Goal: Transaction & Acquisition: Obtain resource

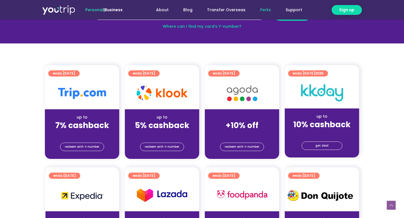
scroll to position [112, 0]
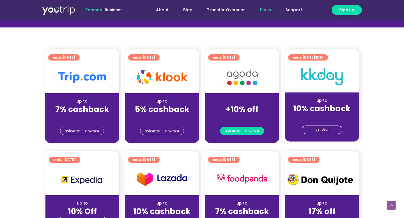
click at [254, 131] on span "redeem with Y-number" at bounding box center [242, 131] width 34 height 8
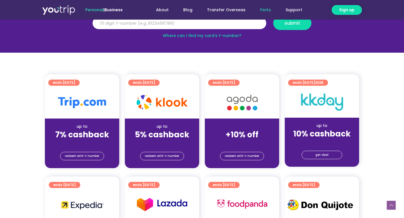
scroll to position [103, 0]
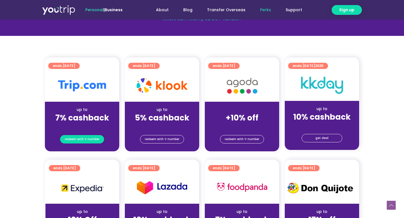
click at [92, 142] on span "redeem with Y-number" at bounding box center [82, 139] width 34 height 8
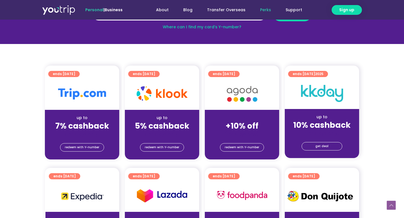
scroll to position [0, 0]
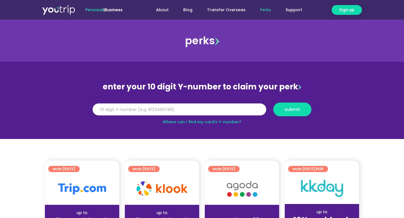
click at [129, 109] on input "Y Number" at bounding box center [180, 109] width 174 height 12
paste input "8152965114"
type input "8152965114"
click at [273, 103] on button "submit" at bounding box center [292, 110] width 38 height 14
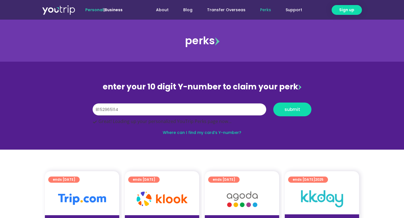
scroll to position [31, 0]
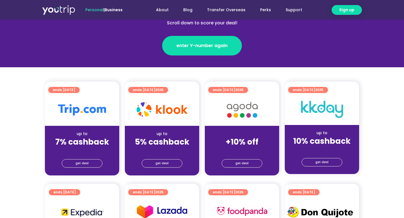
scroll to position [90, 0]
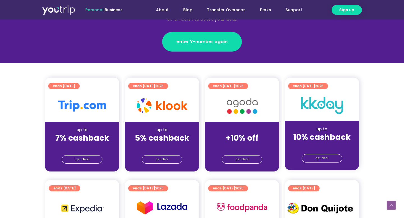
click at [99, 151] on div "get deal" at bounding box center [82, 160] width 74 height 22
click at [95, 156] on link "get deal" at bounding box center [82, 159] width 41 height 8
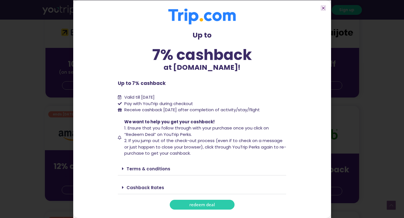
scroll to position [283, 0]
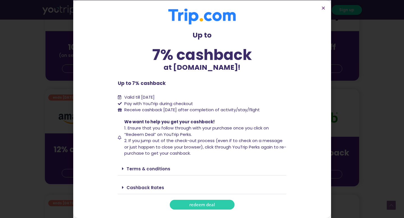
click at [145, 167] on link "Terms & conditions" at bounding box center [148, 169] width 44 height 6
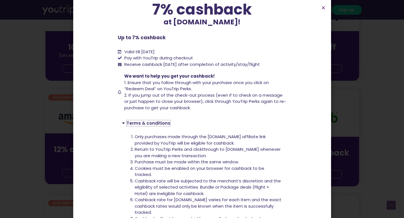
scroll to position [43, 0]
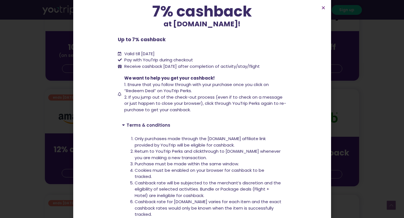
click at [52, 45] on div "Up to 7% cashback at Trip.com! Up to 7% cashback at Trip.com! Up to 7% cashback…" at bounding box center [202, 109] width 404 height 218
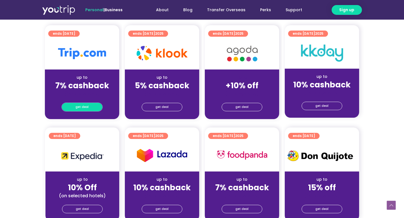
scroll to position [140, 0]
